Goal: Find specific page/section: Find specific page/section

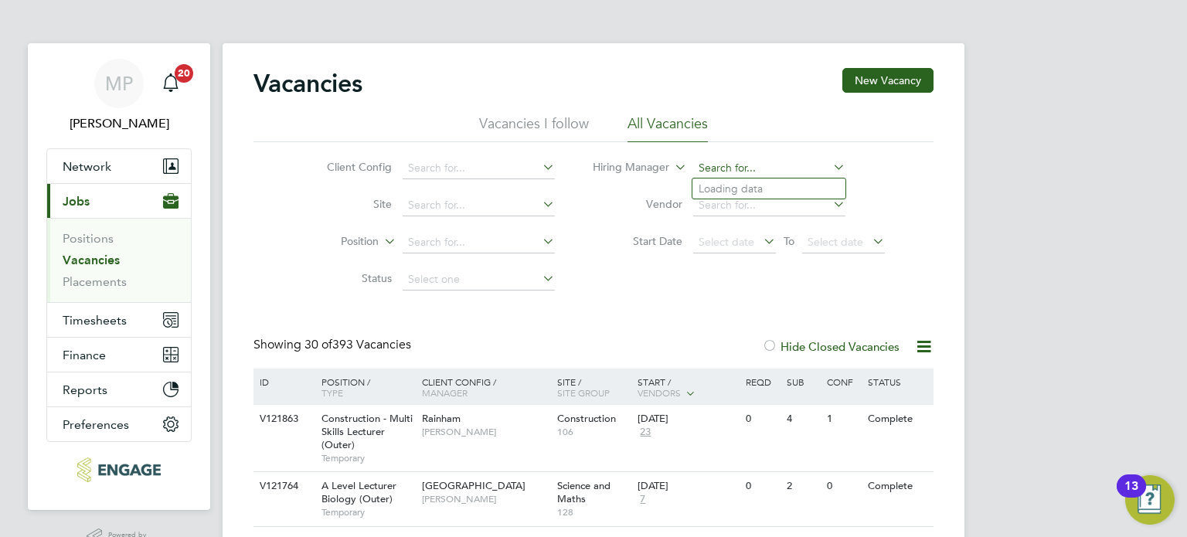
click at [726, 171] on input at bounding box center [769, 169] width 152 height 22
click at [726, 332] on li "Ia n [PERSON_NAME]" at bounding box center [769, 331] width 153 height 21
type input "[PERSON_NAME]"
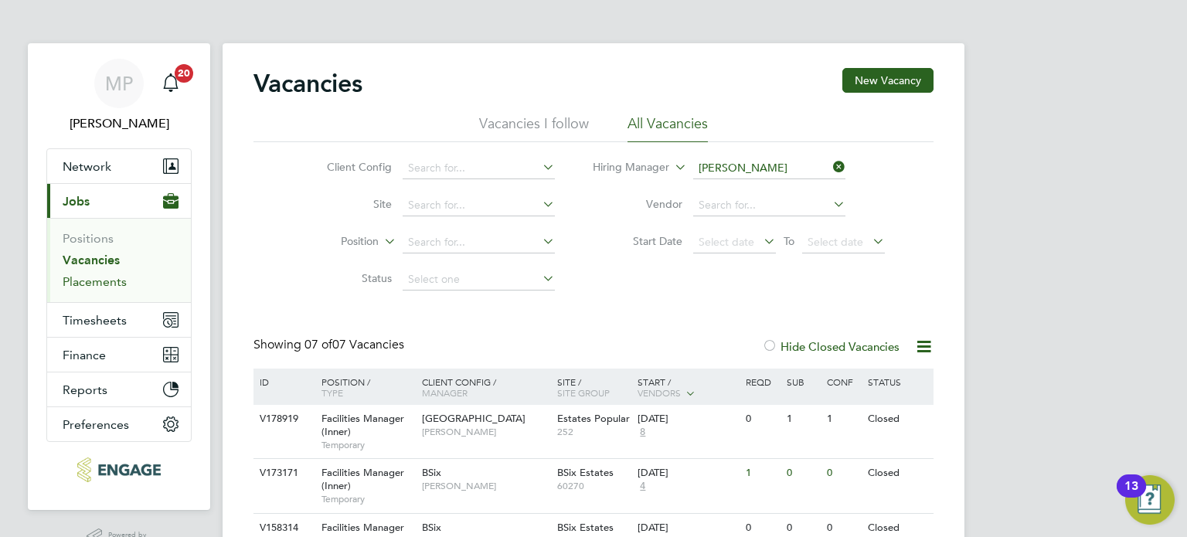
click at [93, 281] on link "Placements" at bounding box center [95, 281] width 64 height 15
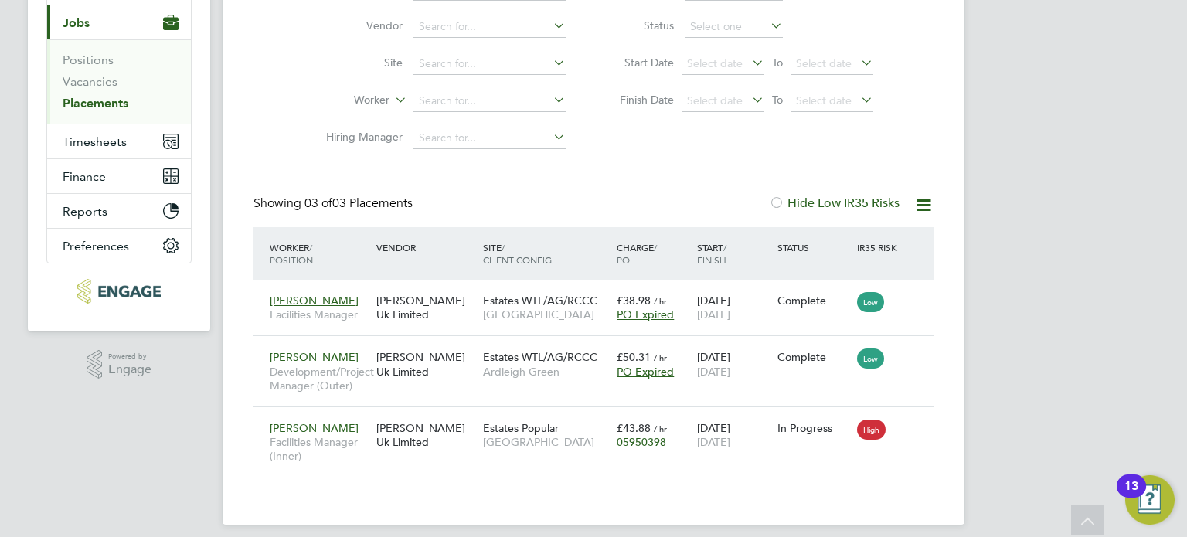
scroll to position [204, 0]
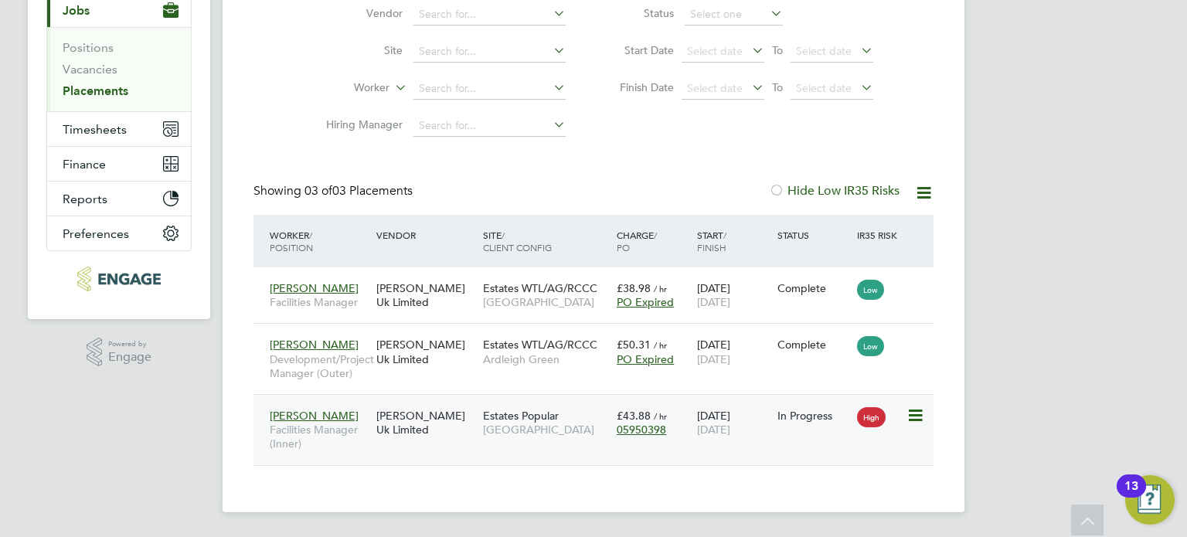
click at [300, 413] on span "[PERSON_NAME]" at bounding box center [314, 416] width 89 height 14
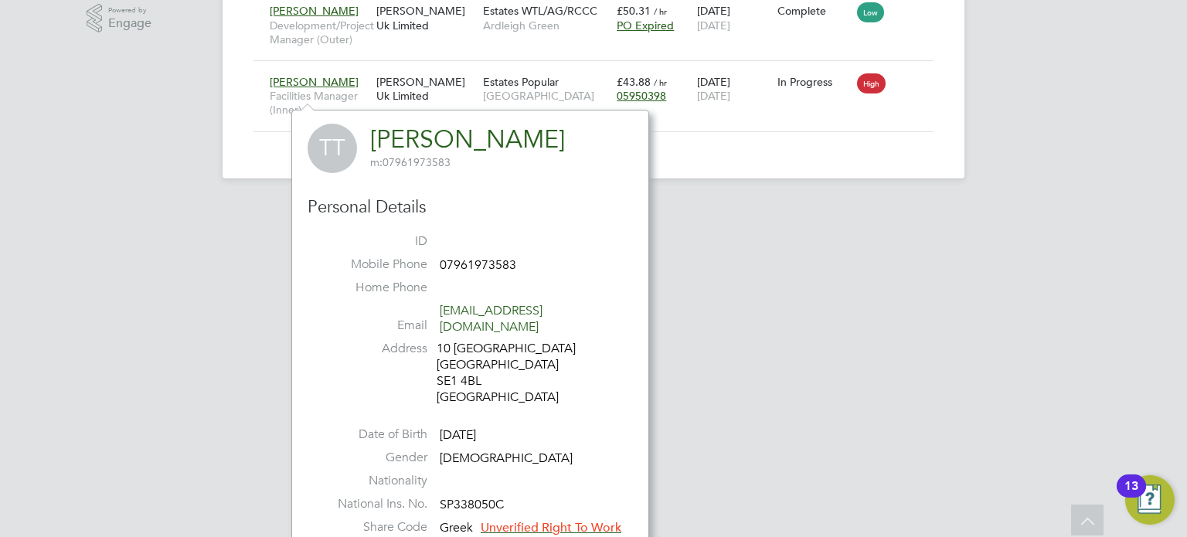
scroll to position [528, 0]
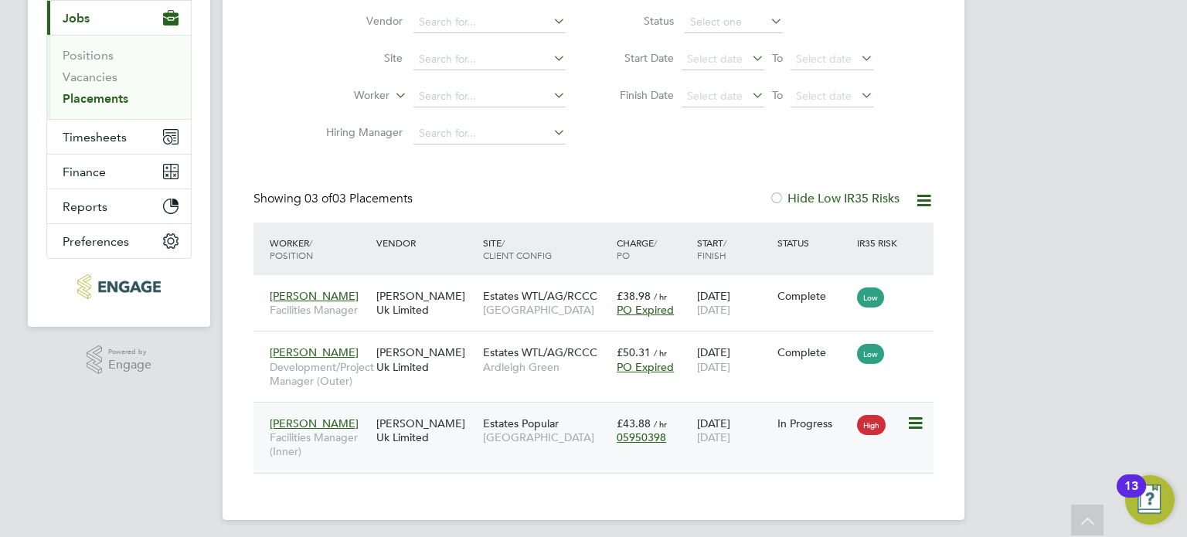
click at [444, 452] on div "[PERSON_NAME] Uk Limited" at bounding box center [426, 430] width 107 height 43
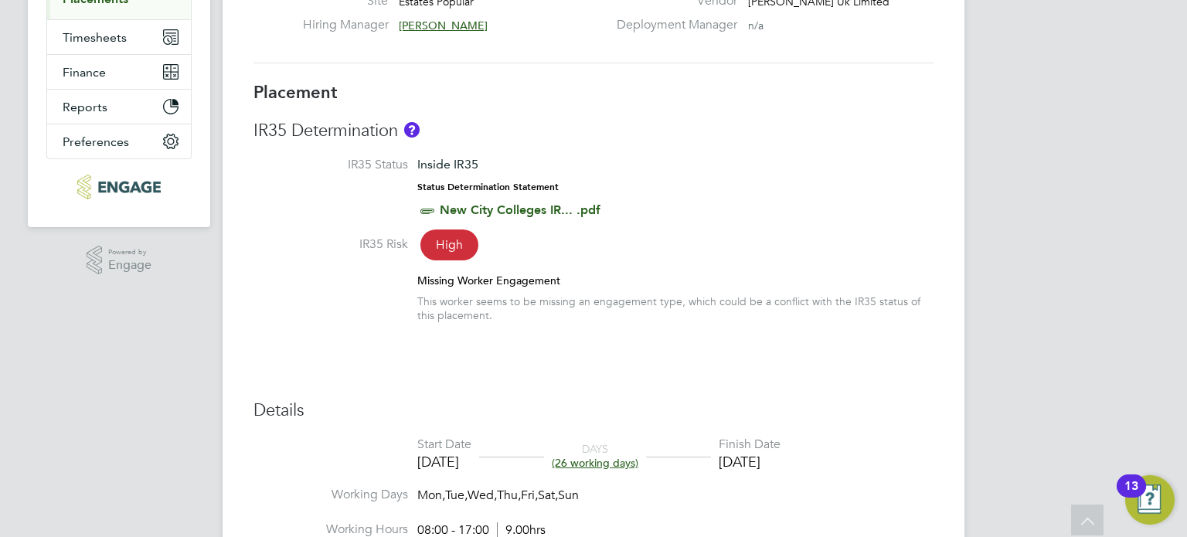
scroll to position [309, 0]
